Goal: Task Accomplishment & Management: Use online tool/utility

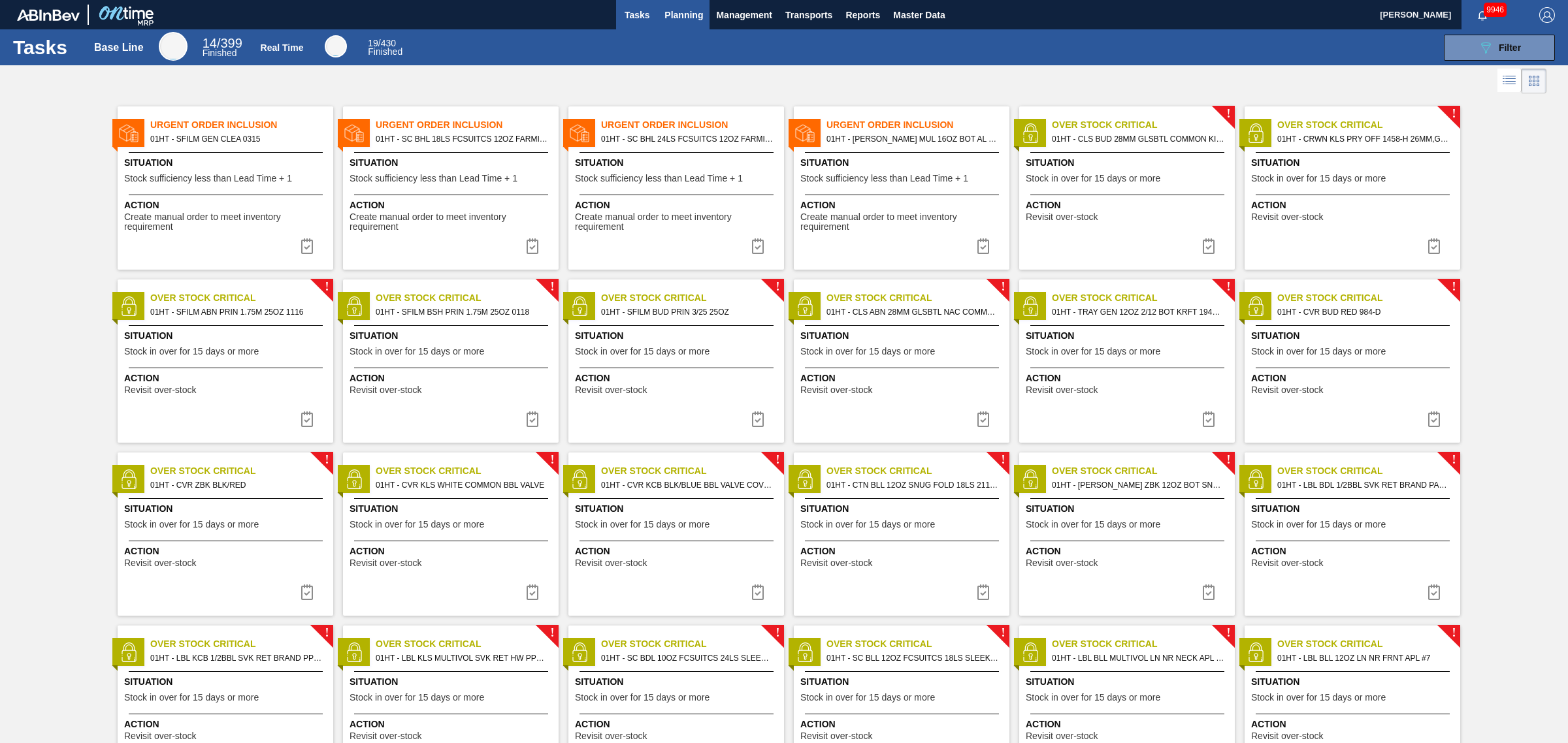
click at [664, 11] on span "Planning" at bounding box center [684, 15] width 38 height 15
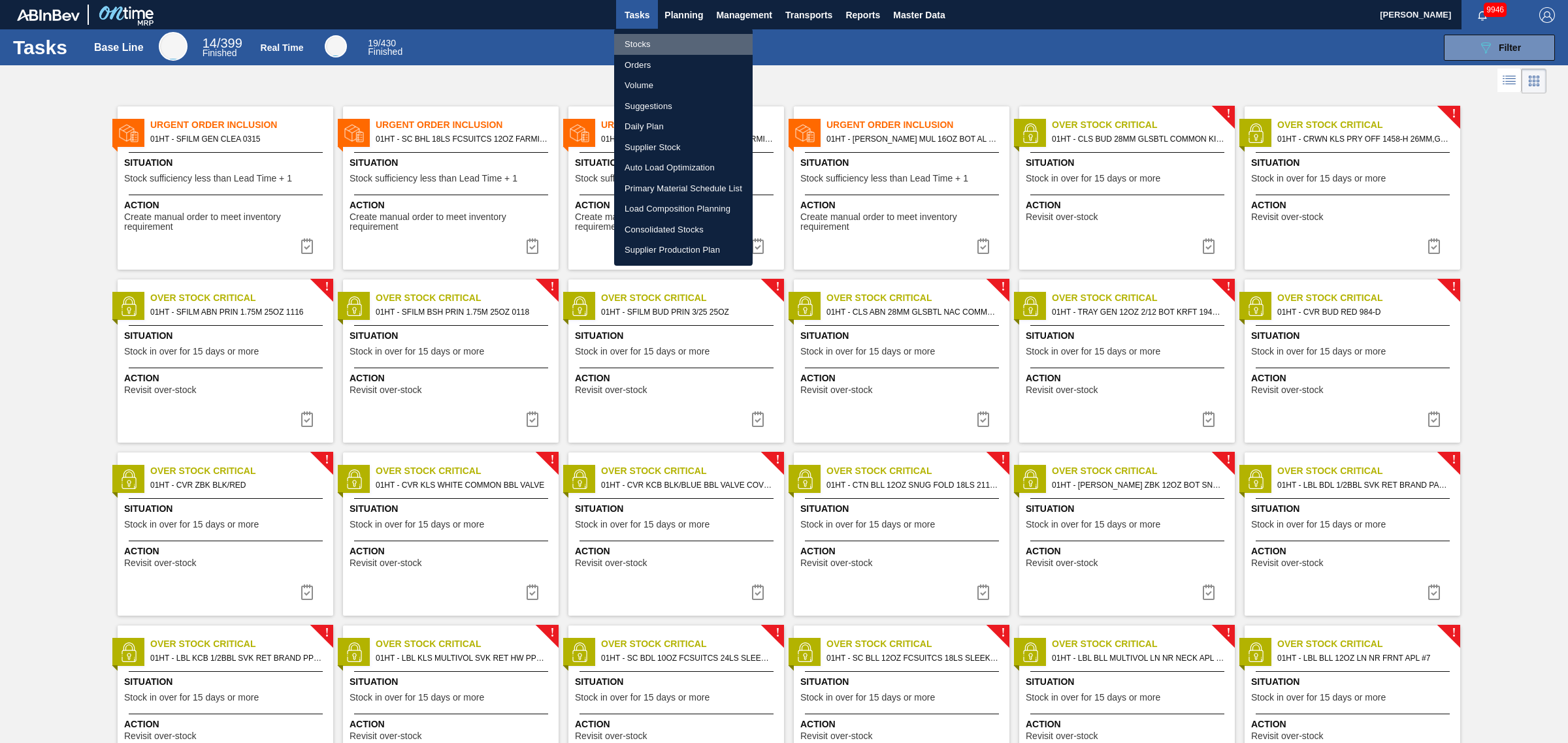
click at [641, 43] on li "Stocks" at bounding box center [683, 44] width 139 height 21
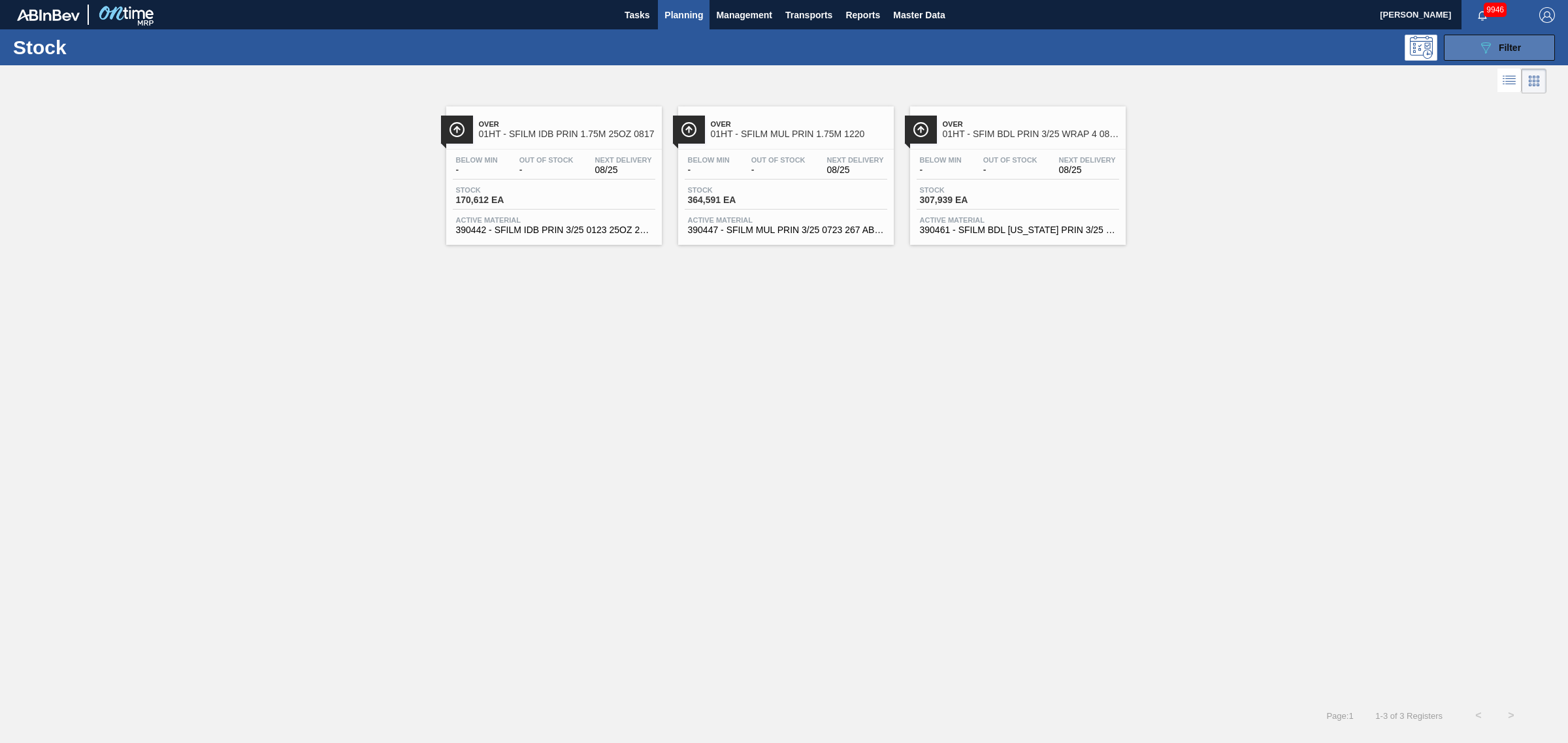
click at [1514, 44] on span "Filter" at bounding box center [1509, 48] width 22 height 11
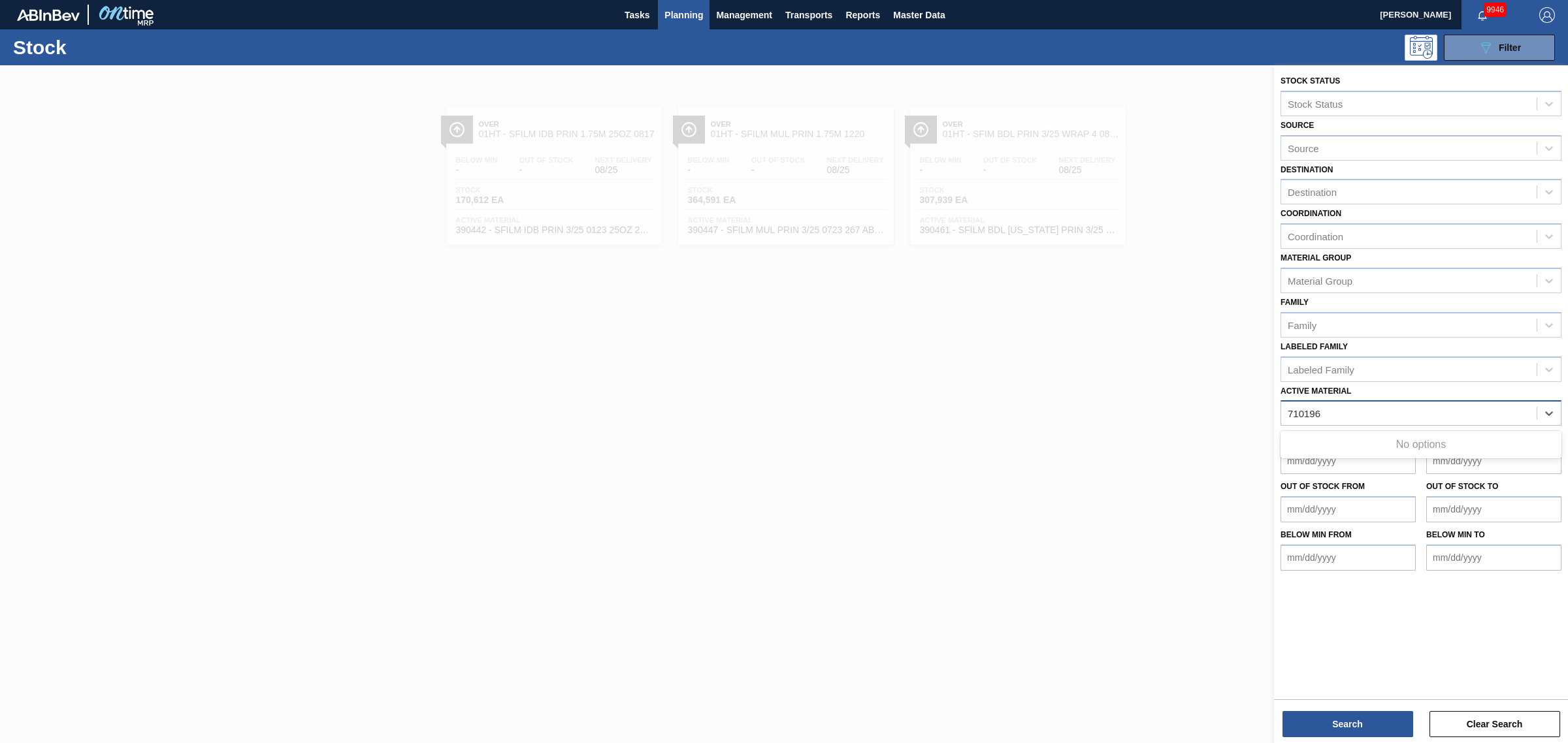
type Material "710196"
click at [1351, 412] on div "710196" at bounding box center [1408, 413] width 255 height 19
type Material "710296"
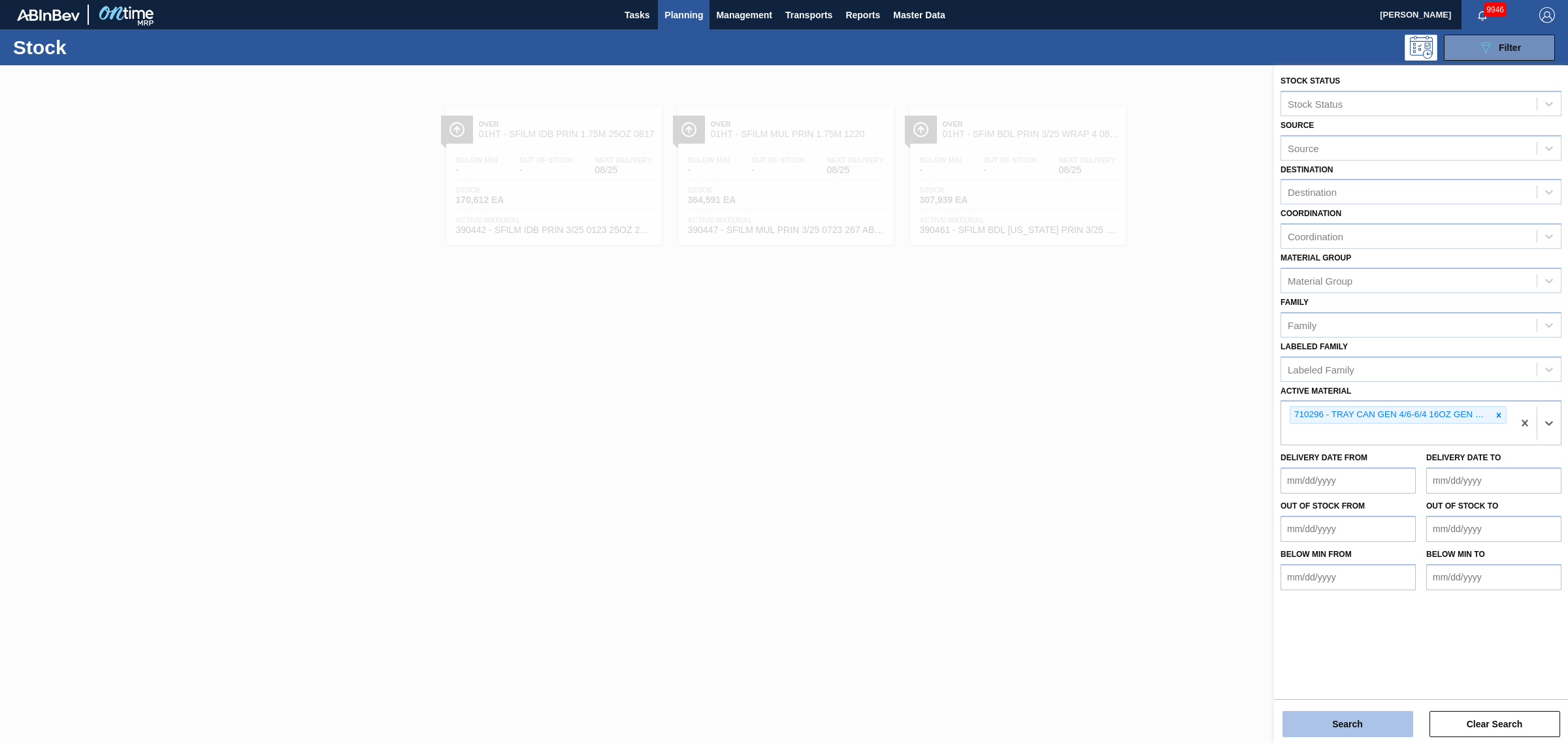
click at [1372, 726] on button "Search" at bounding box center [1348, 724] width 130 height 26
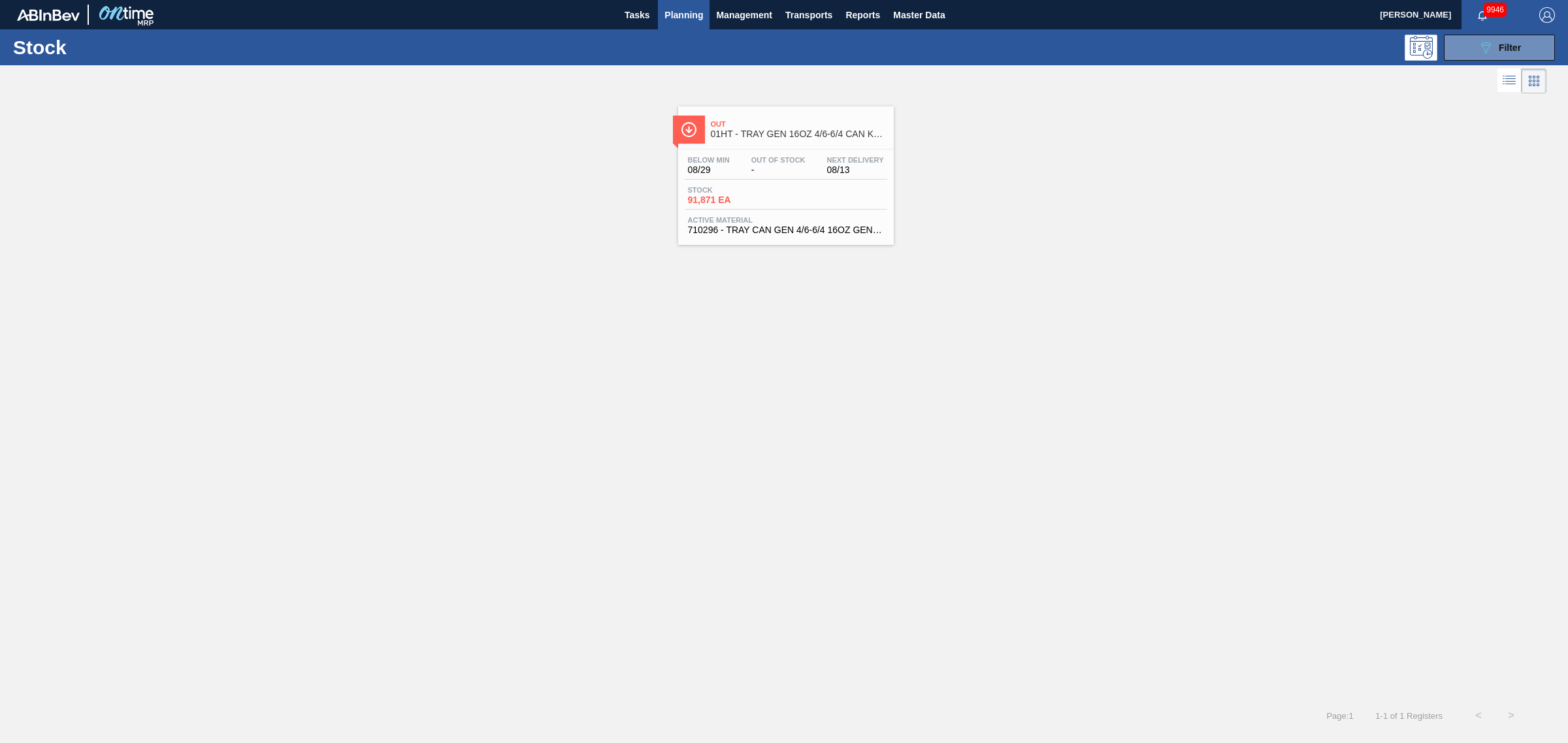
click at [766, 196] on span "91,871 EA" at bounding box center [733, 200] width 91 height 10
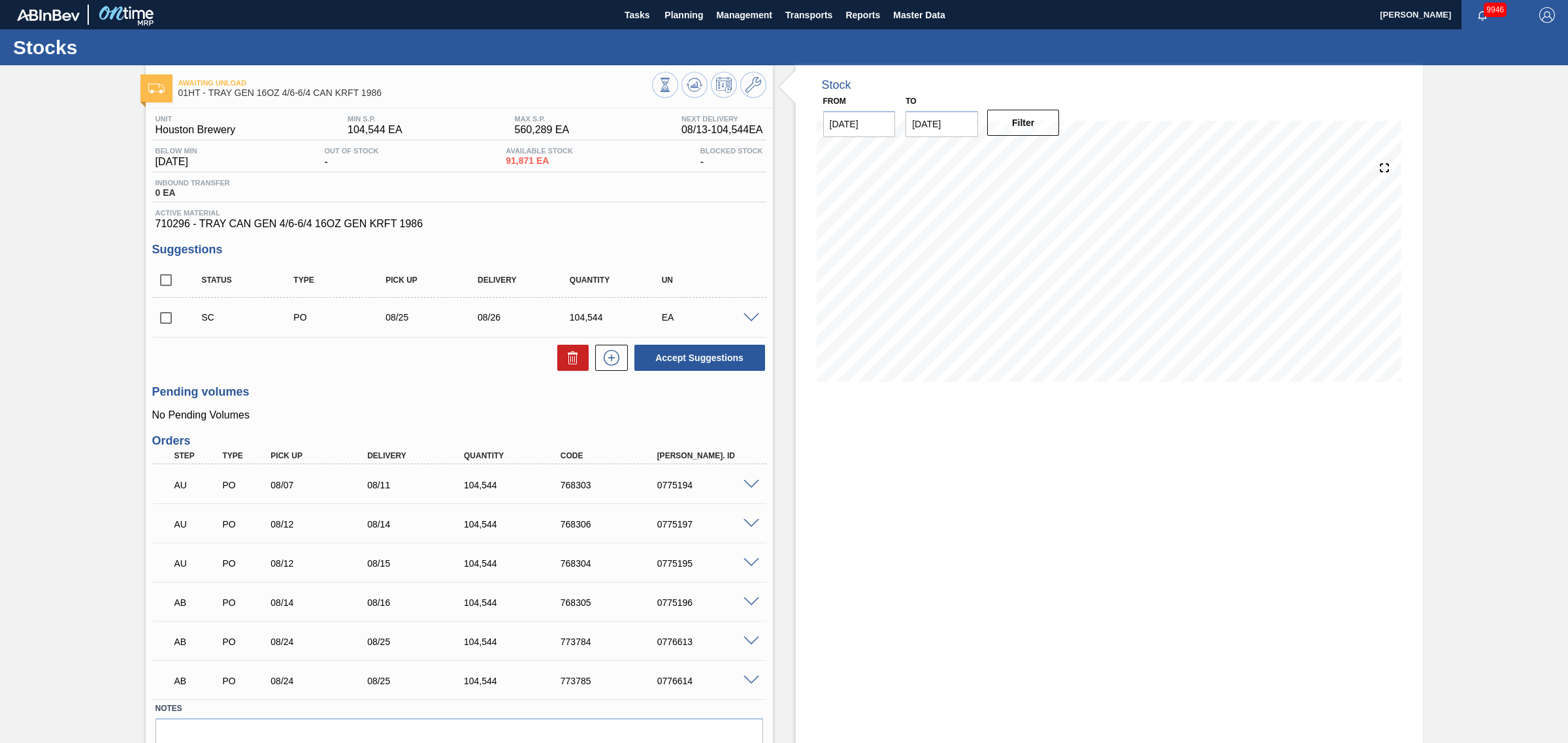
click at [167, 321] on input "checkbox" at bounding box center [166, 318] width 28 height 28
click at [683, 354] on button "Accept Suggestions" at bounding box center [700, 358] width 130 height 26
checkbox input "false"
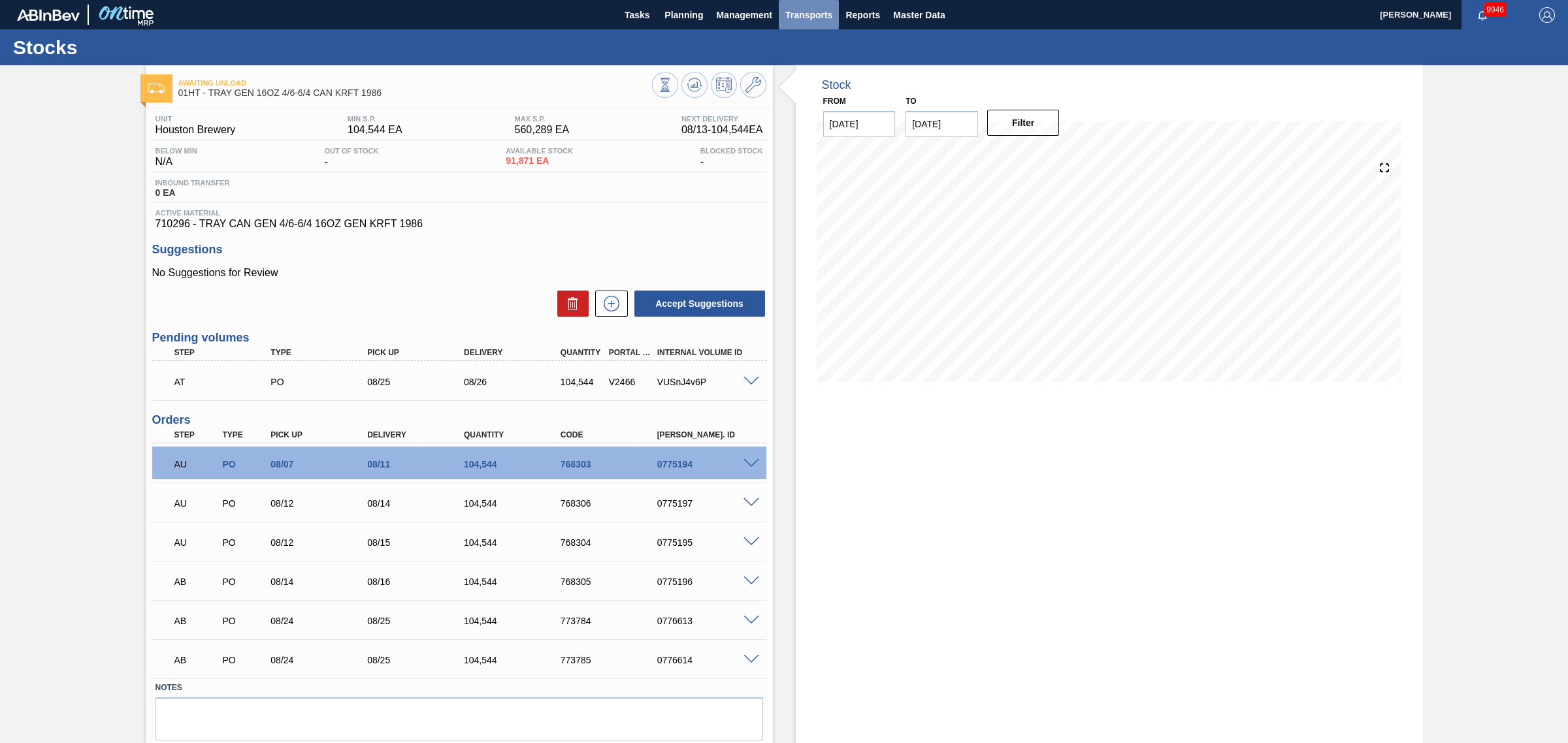
click at [808, 10] on span "Transports" at bounding box center [809, 15] width 47 height 15
click at [807, 56] on li "[GEOGRAPHIC_DATA]" at bounding box center [818, 65] width 110 height 21
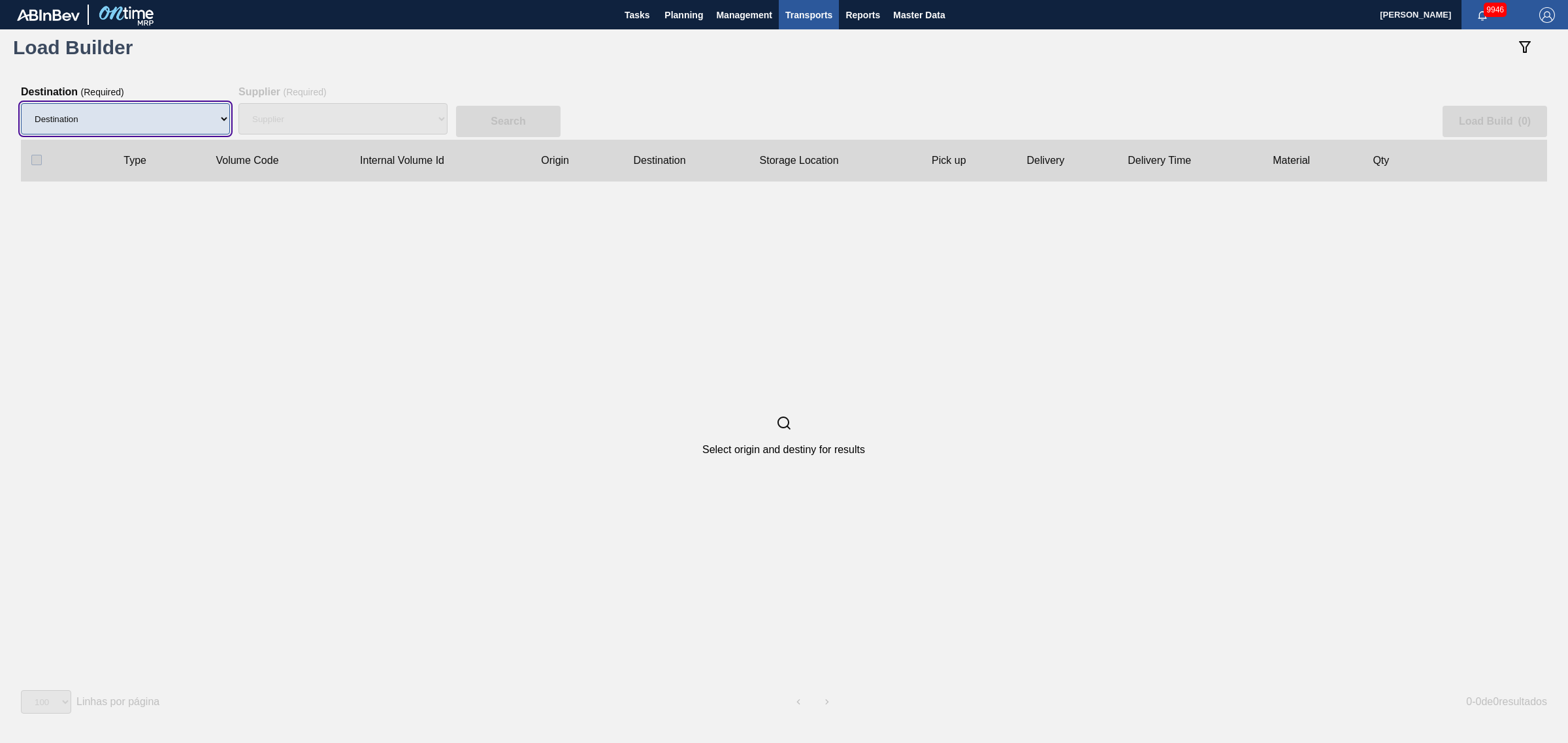
drag, startPoint x: 130, startPoint y: 125, endPoint x: 131, endPoint y: 134, distance: 9.1
click at [130, 125] on select "Destination 01BV - [GEOGRAPHIC_DATA] 01CL - [GEOGRAPHIC_DATA] 01CV - [GEOGRAPHI…" at bounding box center [125, 119] width 209 height 31
select select "9"
click at [21, 104] on select "Destination 01BV - [GEOGRAPHIC_DATA] 01CL - [GEOGRAPHIC_DATA] 01CV - [GEOGRAPHI…" at bounding box center [125, 119] width 209 height 31
click at [354, 116] on div "Supplier" at bounding box center [343, 119] width 209 height 41
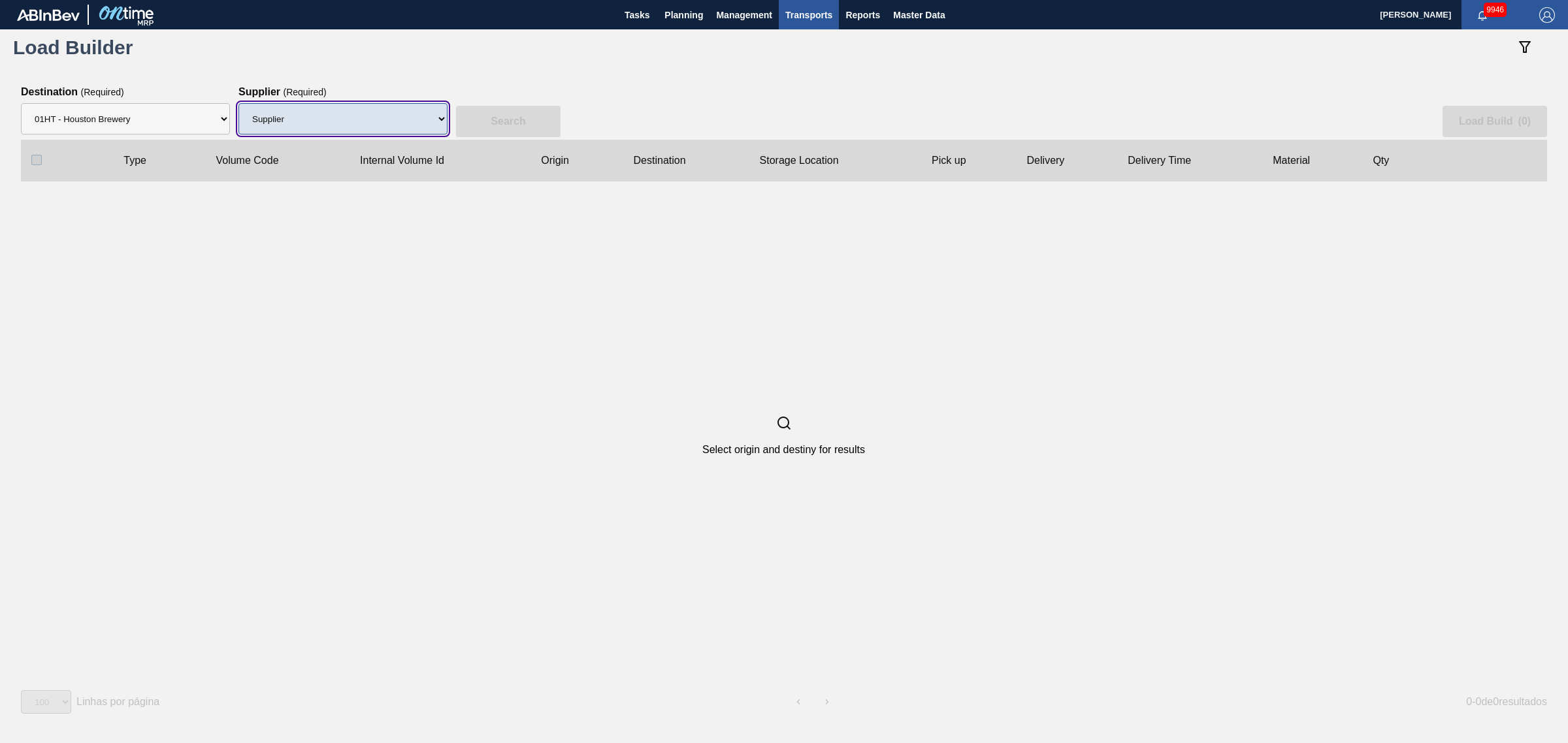
click at [408, 117] on select "Supplier 8329501 - ACCORD CARTON CO 8341298 - ACCREDO PACKAGING INC 8221649 - B…" at bounding box center [343, 119] width 209 height 31
select select "1425"
click at [239, 104] on select "Supplier 8329501 - ACCORD CARTON CO 8341298 - ACCREDO PACKAGING INC 8221649 - B…" at bounding box center [343, 119] width 209 height 31
click at [486, 121] on button "Search" at bounding box center [508, 121] width 104 height 31
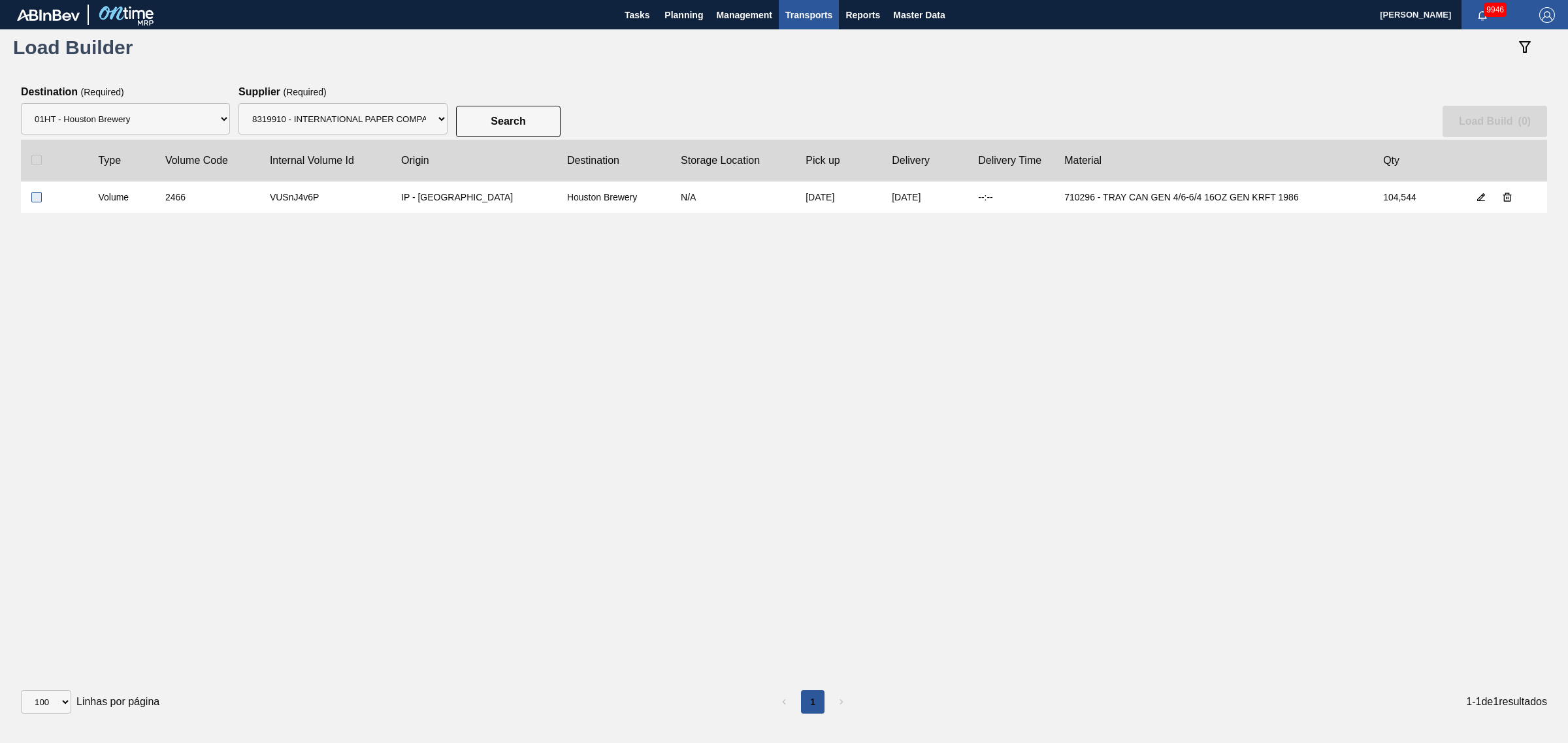
click at [41, 199] on input "checkbox" at bounding box center [37, 197] width 11 height 11
checkbox input "true"
click at [0, 0] on slot "Load Build ( 1 )" at bounding box center [0, 0] width 0 height 0
select select "Undefined"
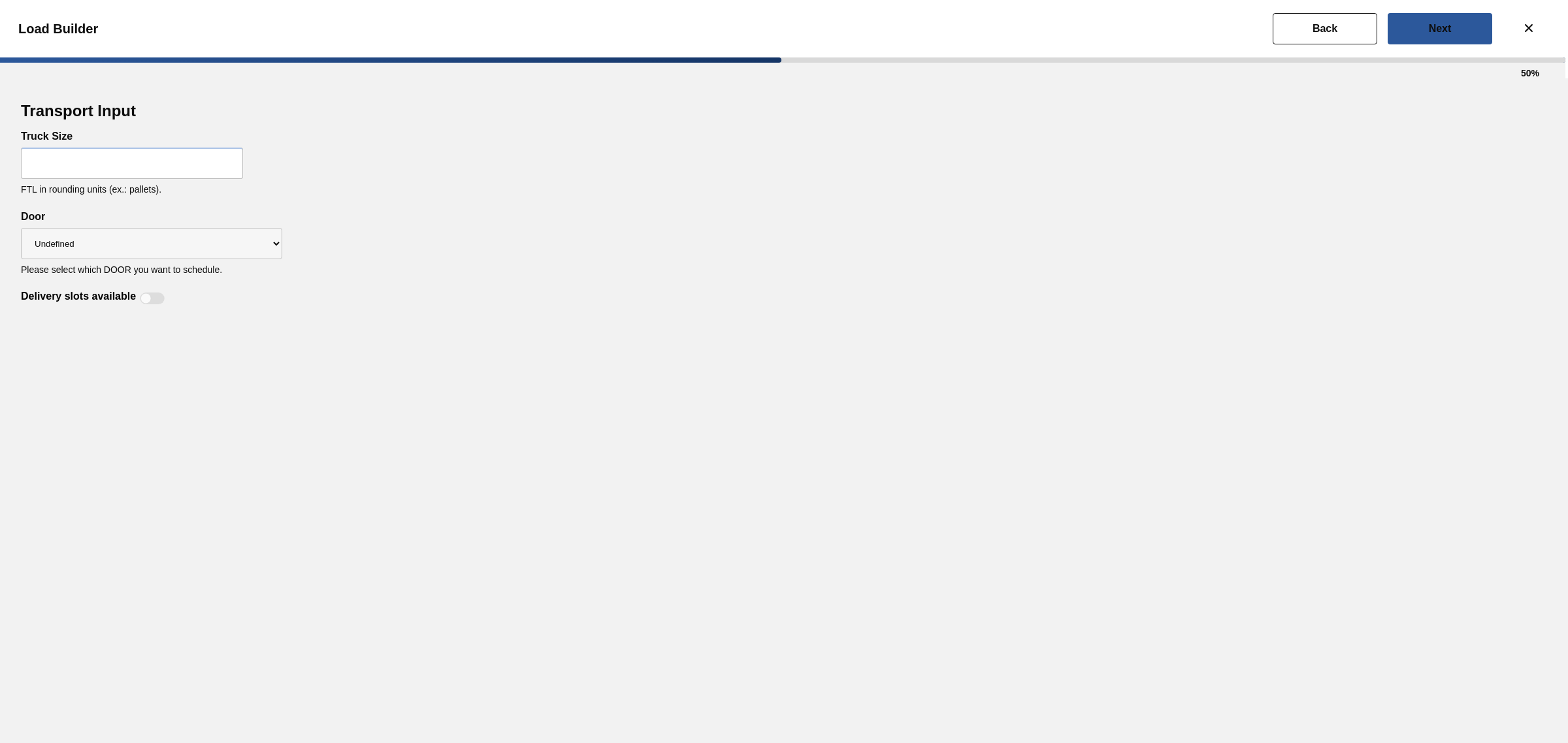
click at [169, 161] on input "text" at bounding box center [132, 163] width 222 height 31
type input "44"
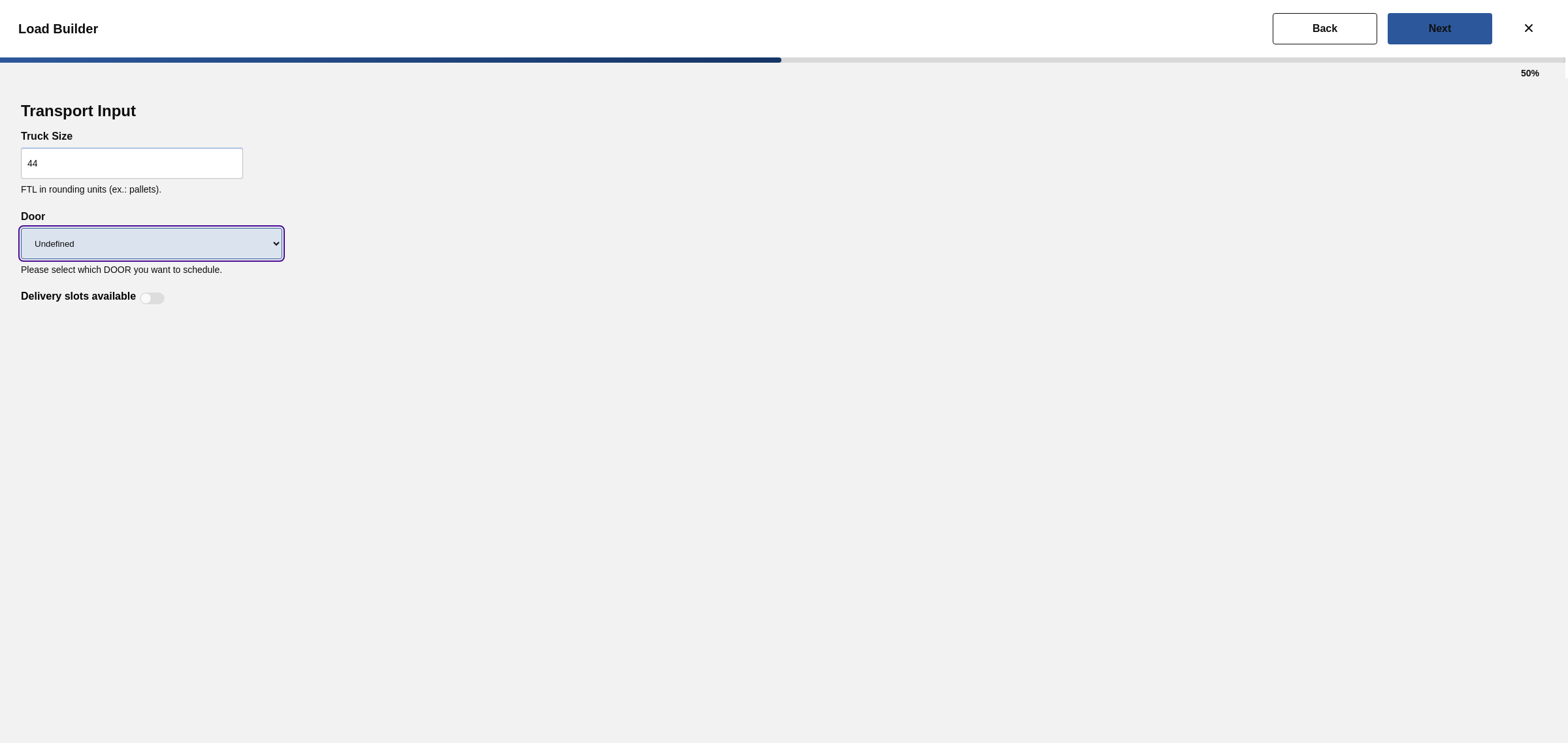
click at [149, 249] on select "Undefined IP" at bounding box center [151, 243] width 262 height 31
select select "IP"
click at [21, 228] on select "Undefined IP" at bounding box center [151, 243] width 262 height 31
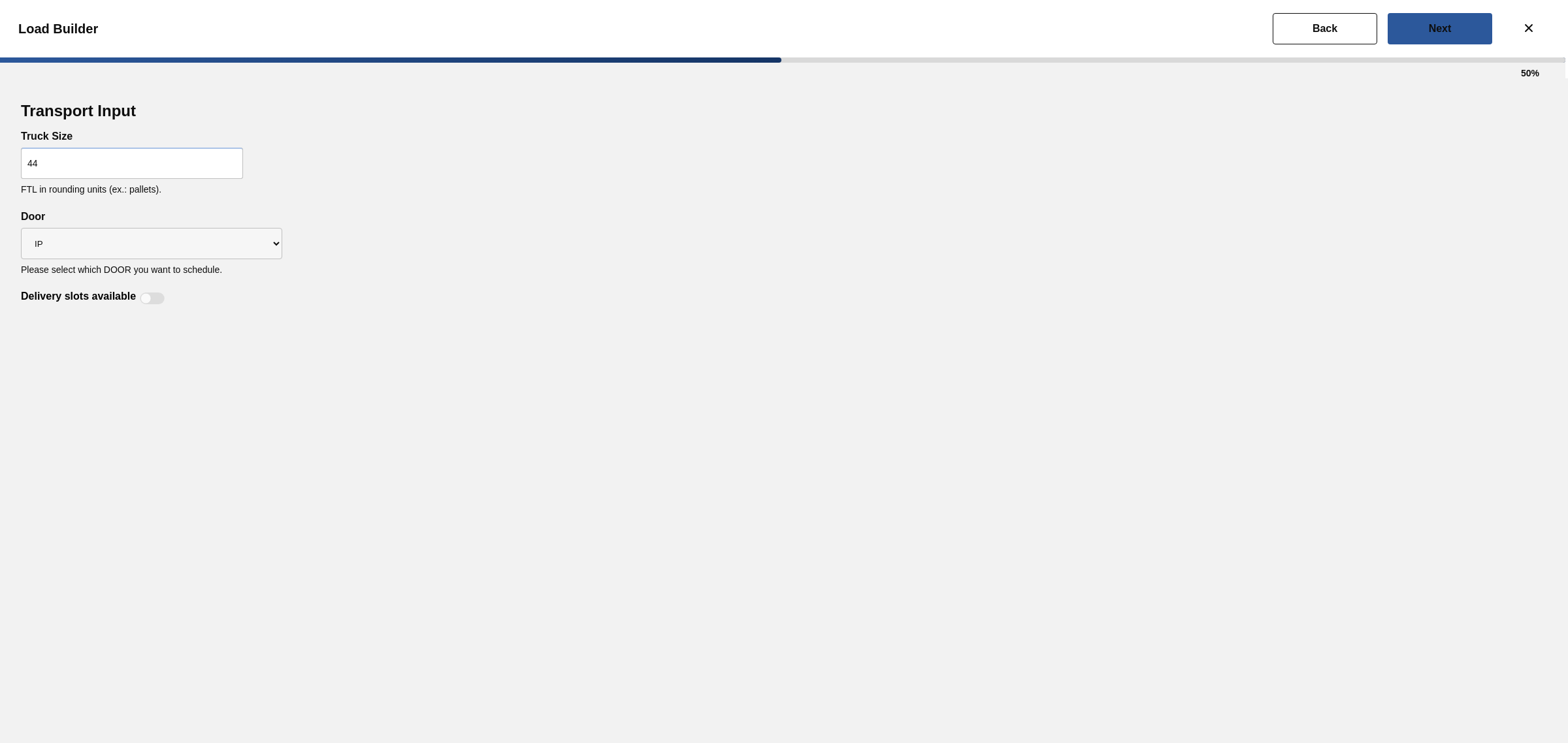
click at [150, 298] on div at bounding box center [146, 298] width 11 height 11
checkbox input "true"
click at [1457, 34] on button "Next" at bounding box center [1440, 28] width 104 height 31
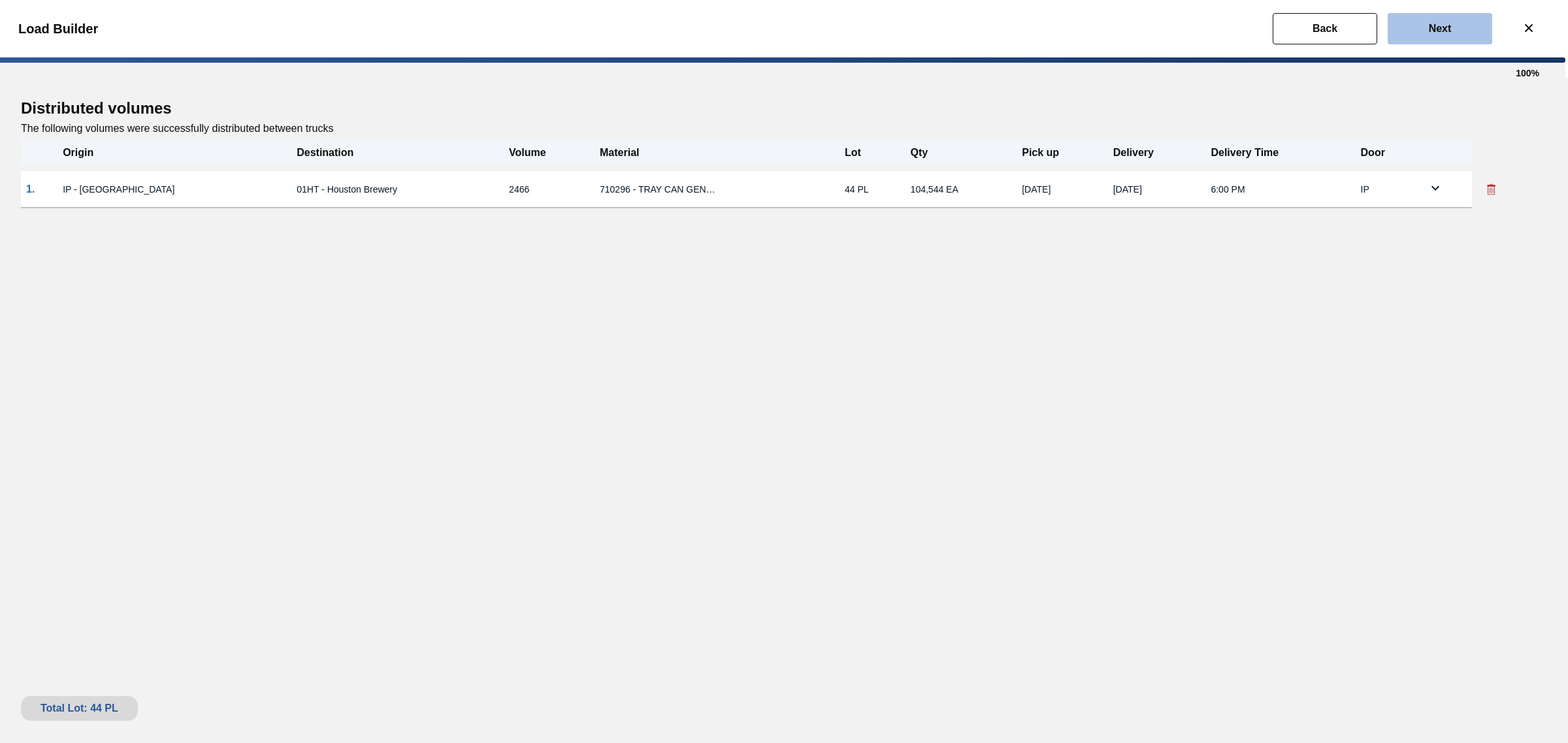
click at [1425, 38] on button "Next" at bounding box center [1440, 28] width 104 height 31
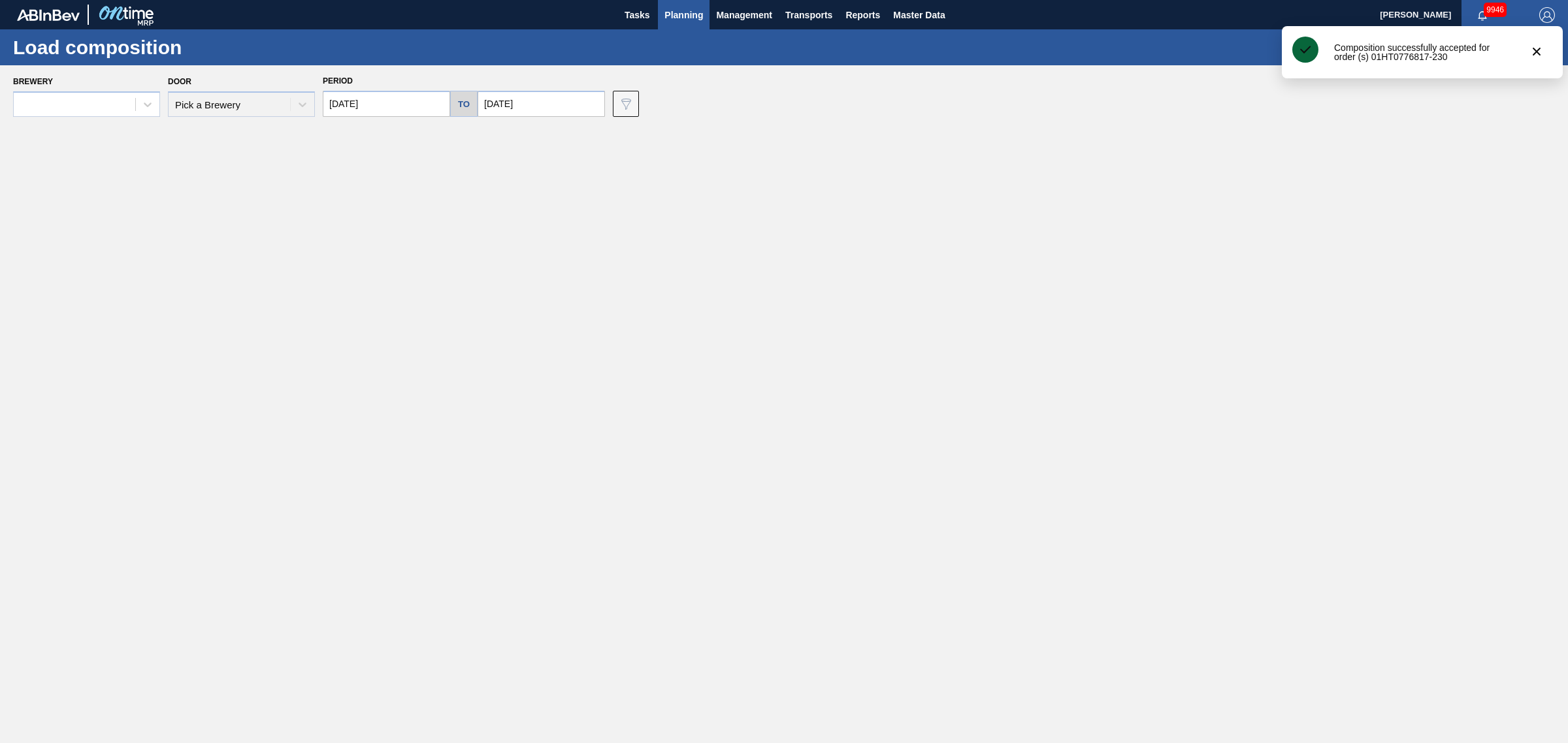
type input "[DATE]"
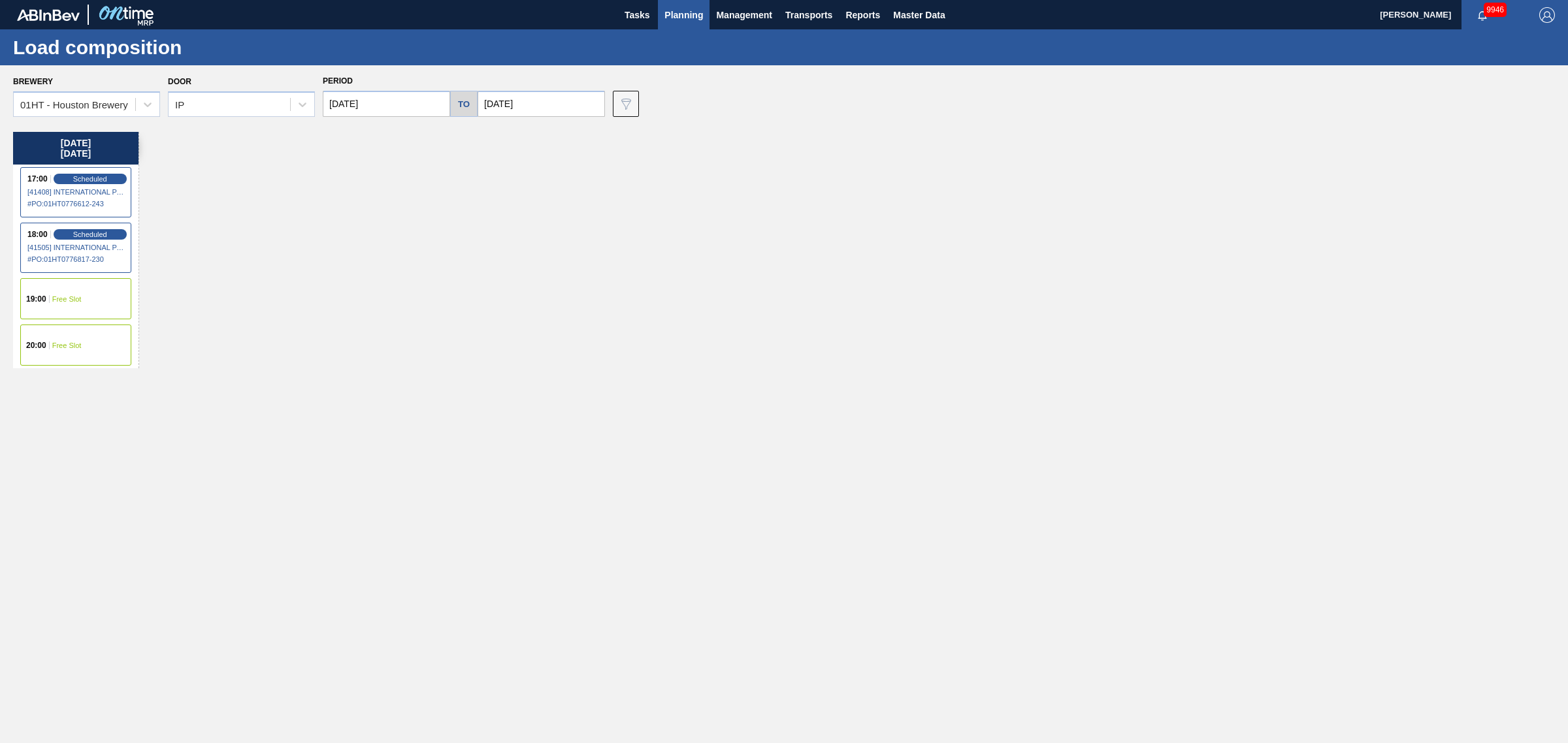
click at [65, 288] on div "19:00 Free Slot" at bounding box center [75, 299] width 111 height 41
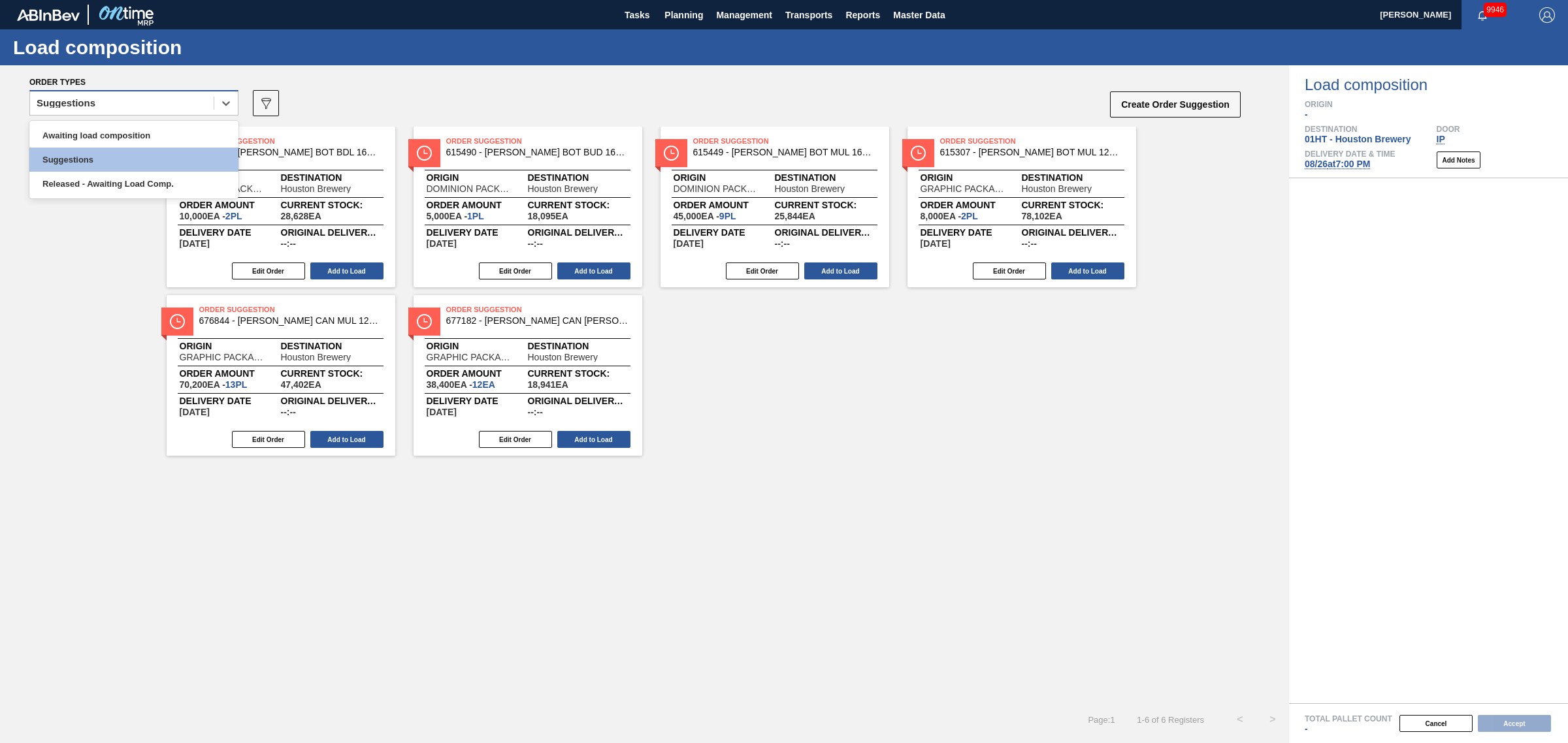
click at [181, 108] on div "Suggestions" at bounding box center [121, 104] width 183 height 19
click at [159, 142] on div "Awaiting load composition" at bounding box center [133, 136] width 209 height 25
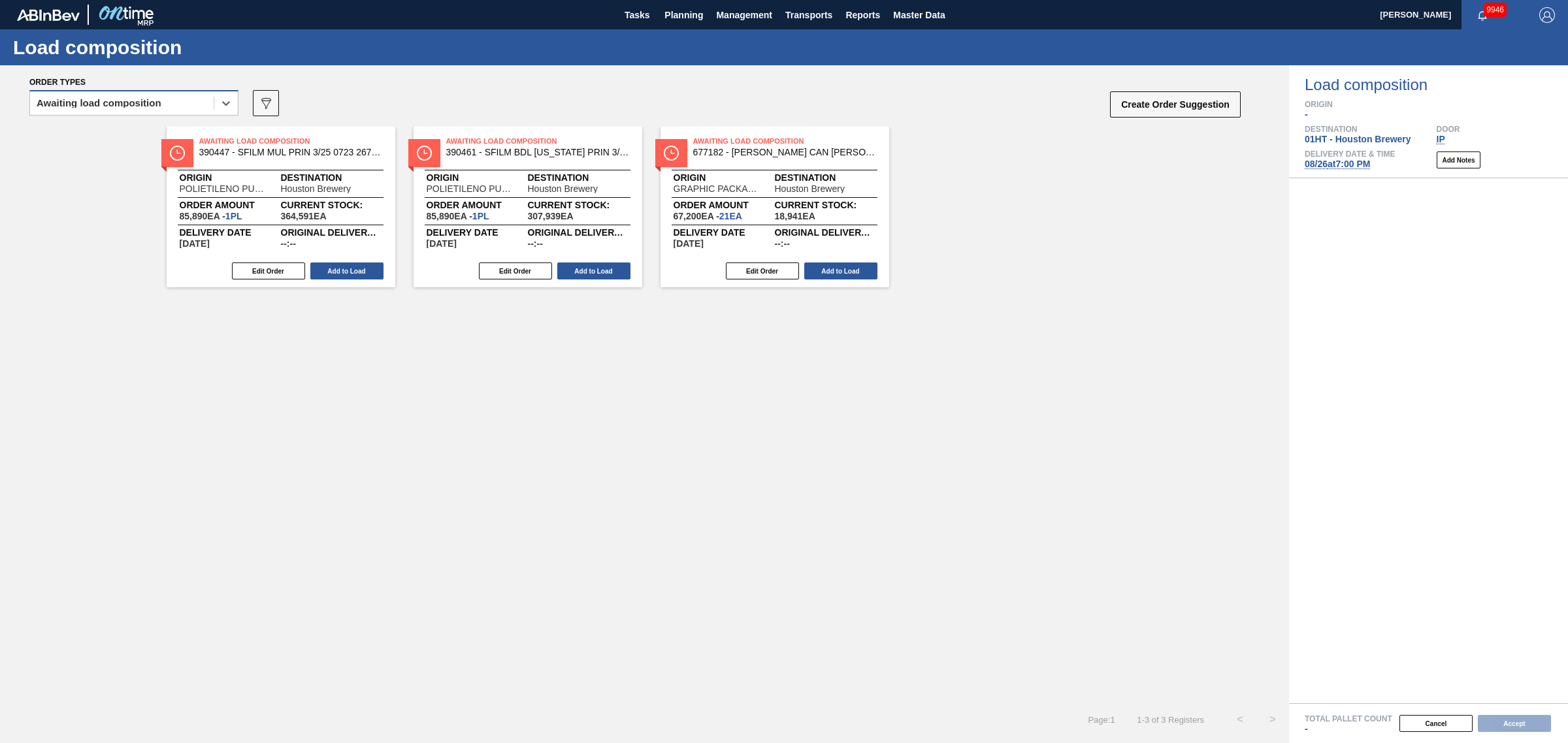
click at [174, 108] on div "Awaiting load composition" at bounding box center [121, 104] width 183 height 19
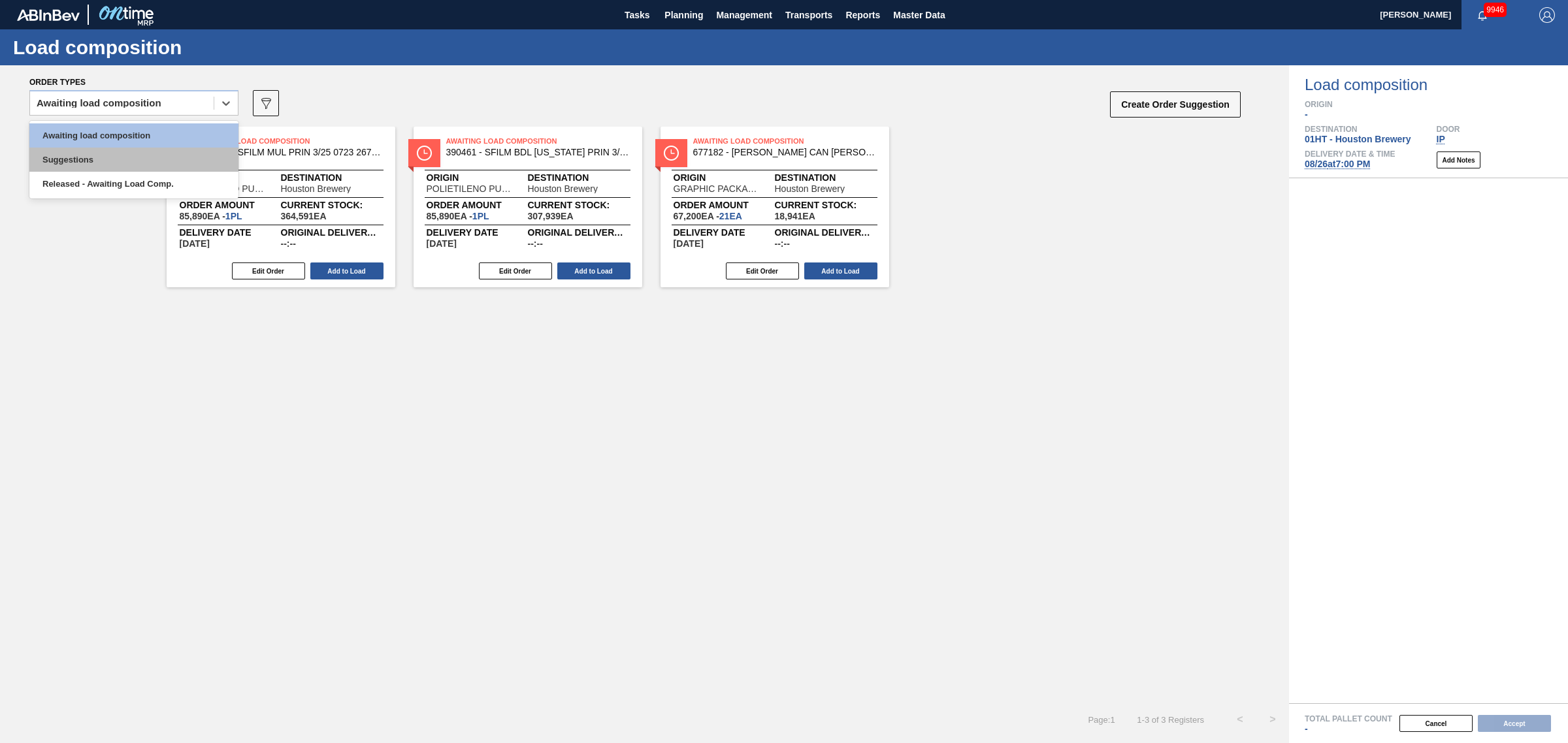
click at [160, 152] on div "Suggestions" at bounding box center [133, 159] width 209 height 25
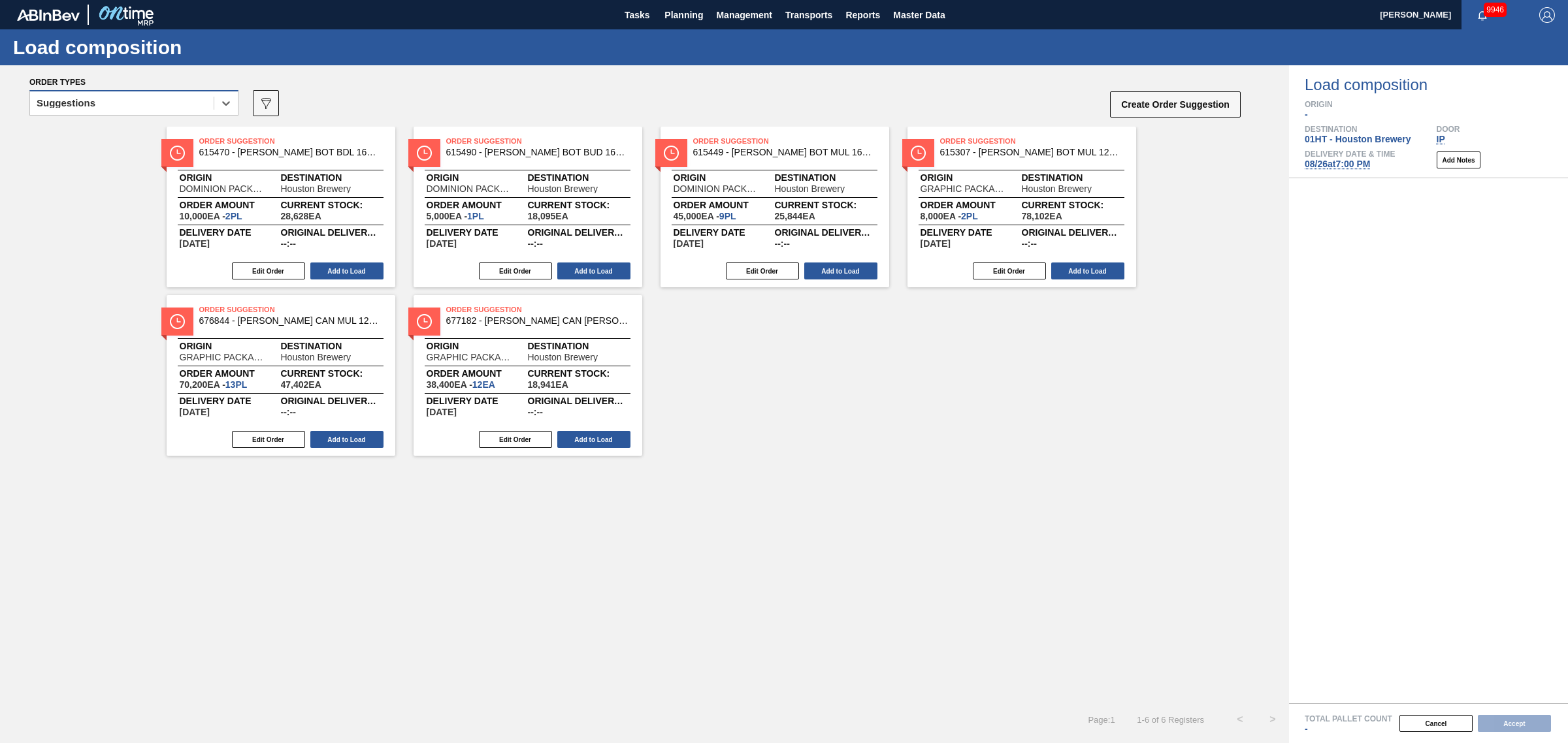
click at [159, 109] on div "Suggestions" at bounding box center [121, 104] width 183 height 19
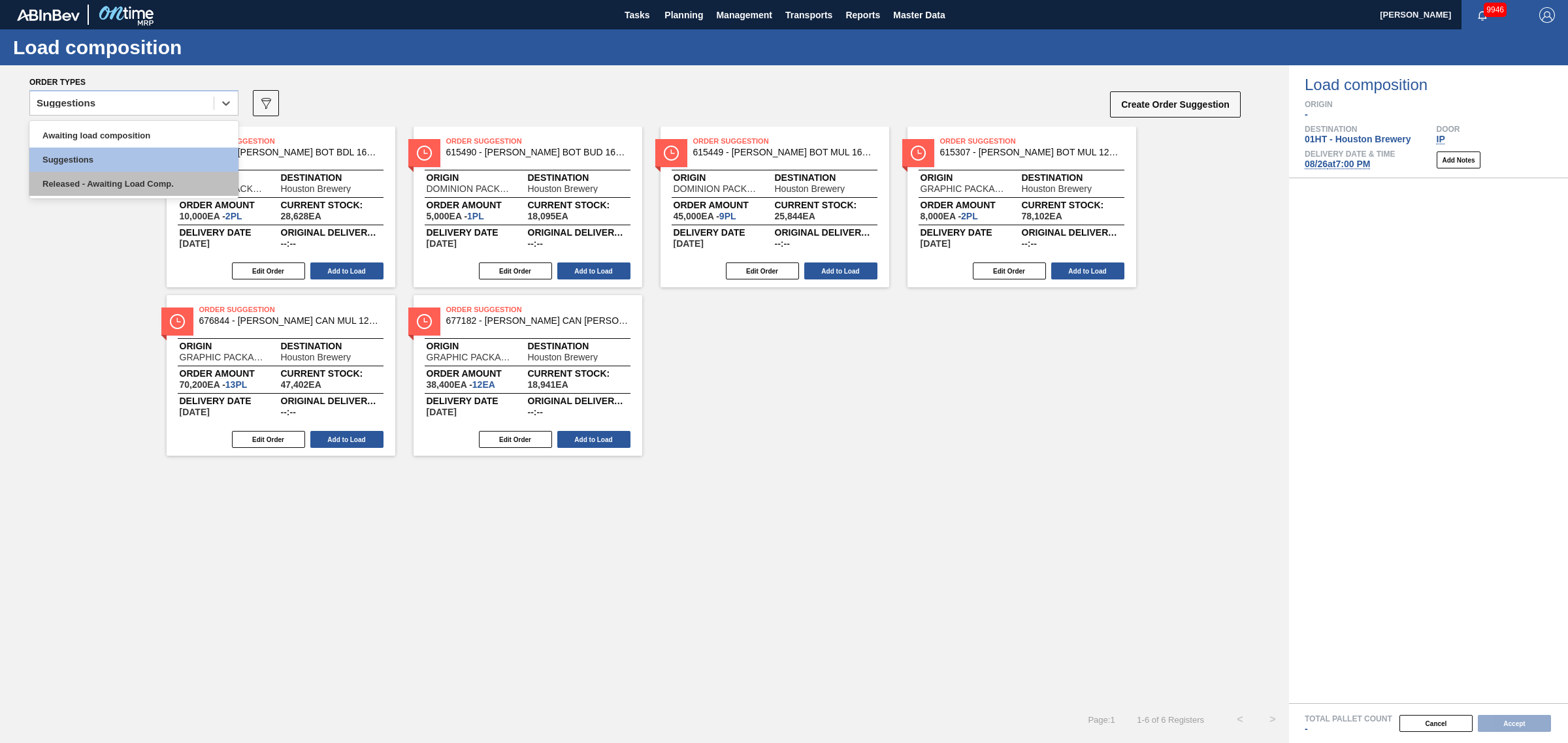
click at [135, 172] on div "Released - Awaiting Load Comp." at bounding box center [133, 184] width 209 height 25
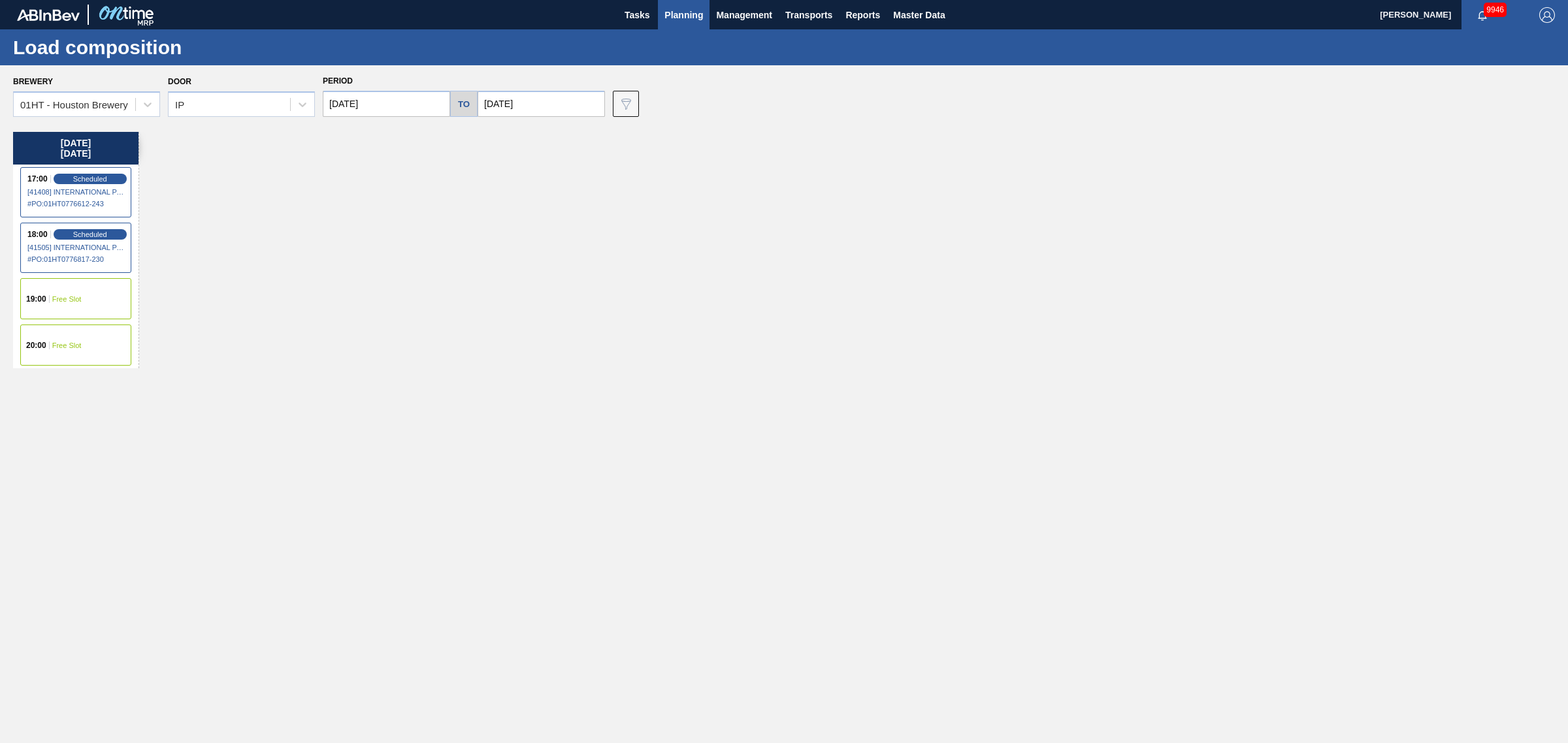
click at [108, 248] on span "[41505] INTERNATIONAL PAPER COMPANY - 0008319910" at bounding box center [77, 248] width 98 height 8
click at [76, 255] on span "# PO : 01HT0776817-230" at bounding box center [77, 259] width 98 height 15
click at [79, 231] on span "Scheduled" at bounding box center [90, 234] width 38 height 8
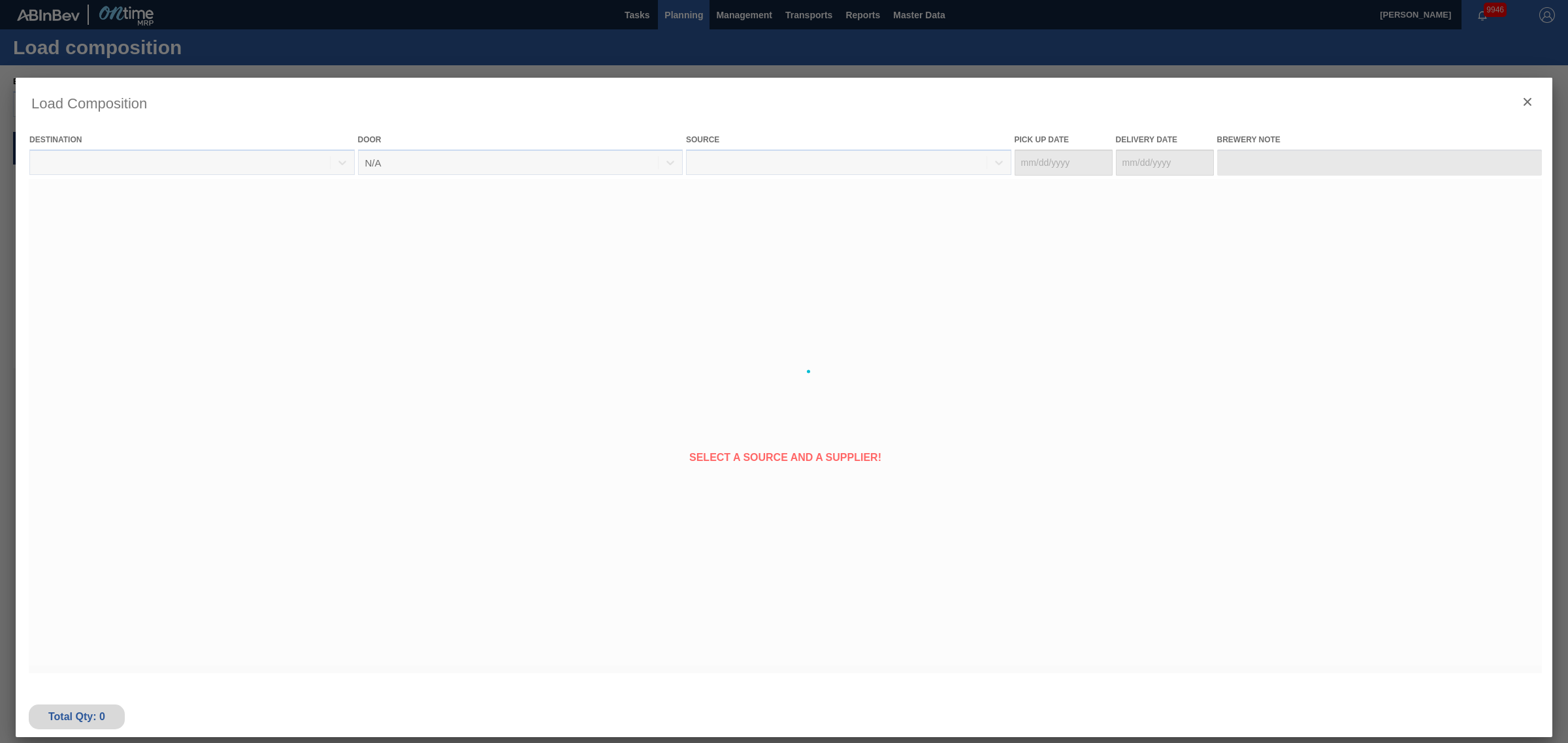
type Date "[DATE]"
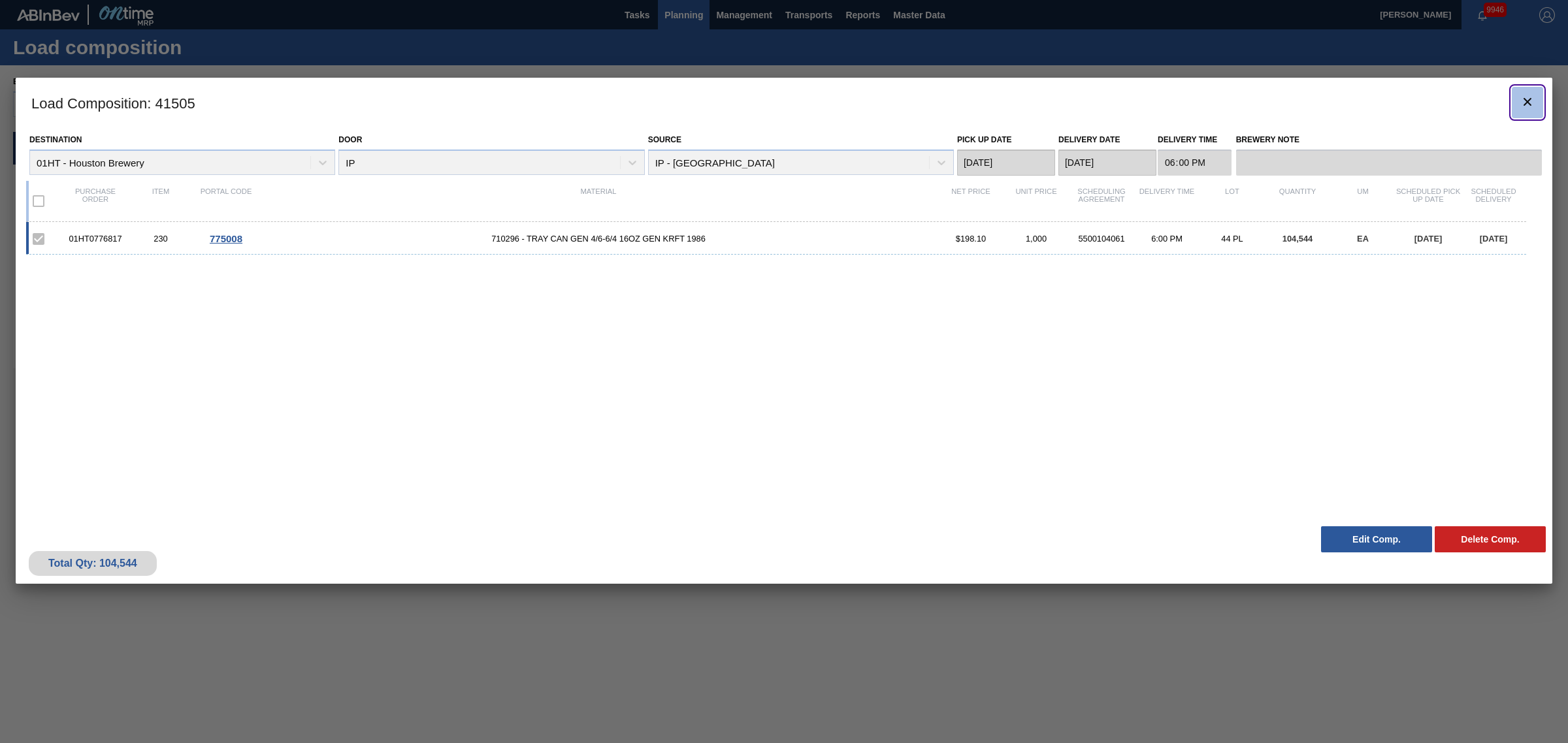
click at [1527, 105] on icon "botão de ícone" at bounding box center [1527, 102] width 15 height 15
